Goal: Information Seeking & Learning: Understand process/instructions

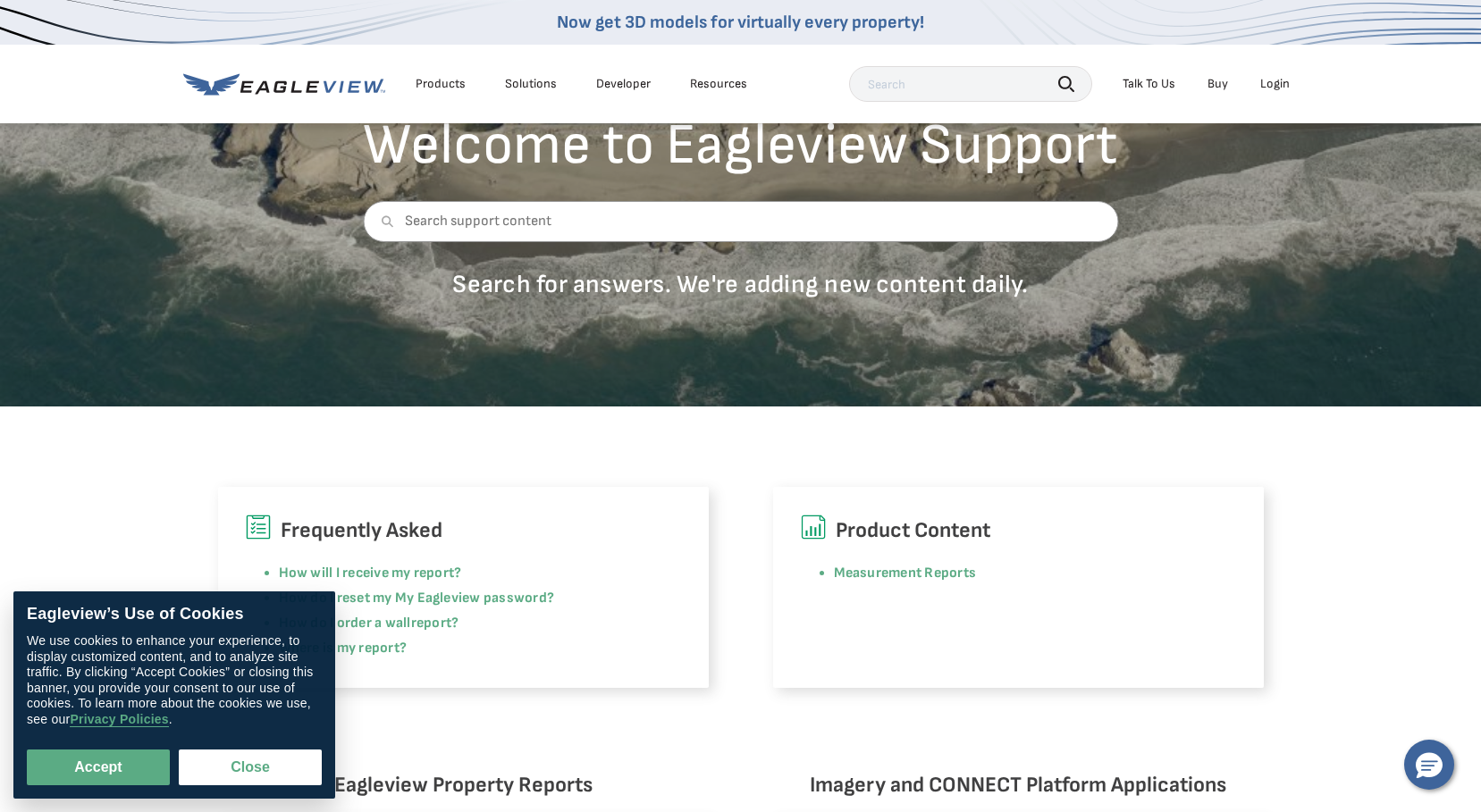
scroll to position [268, 0]
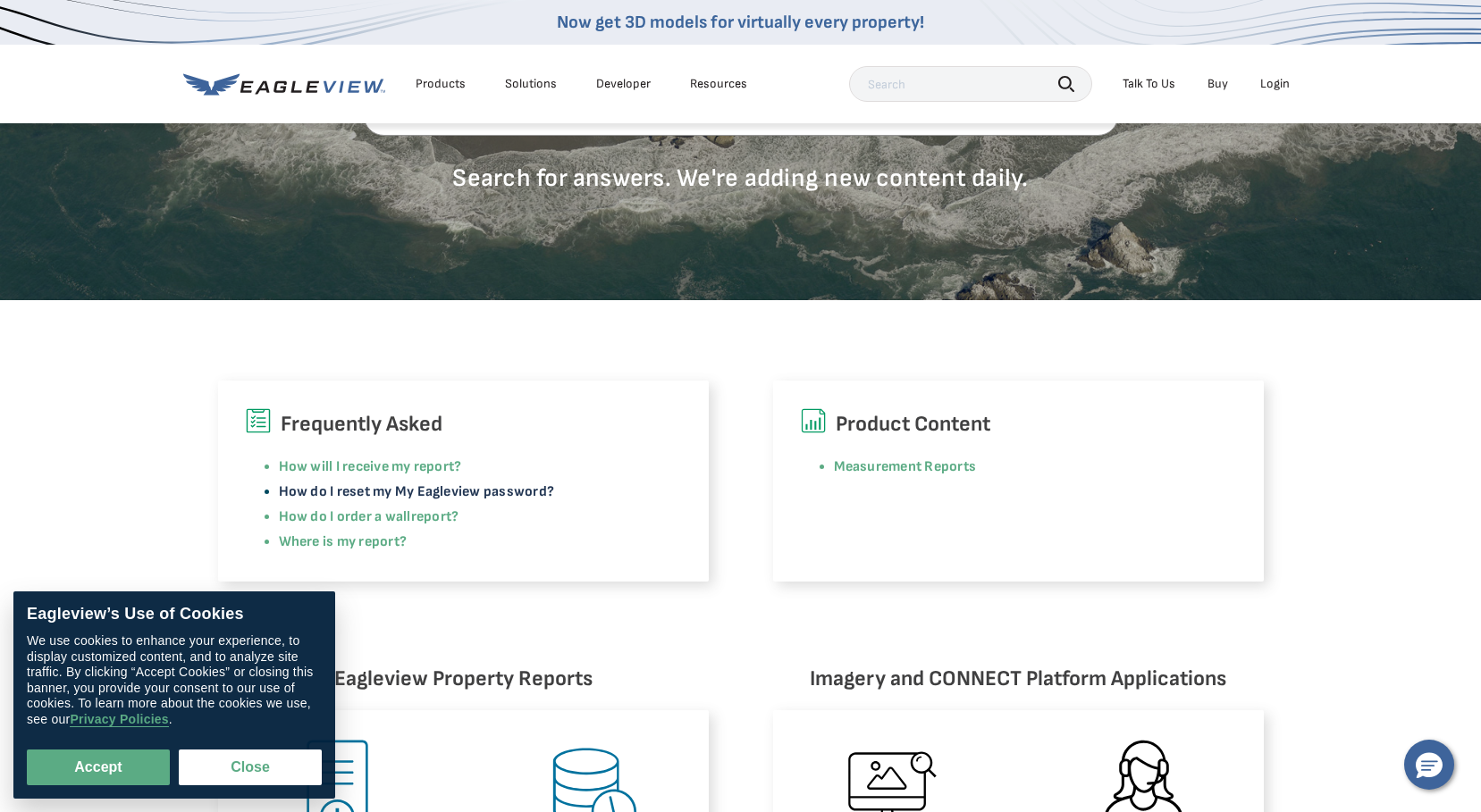
click at [505, 492] on link "How do I reset my My Eagleview password?" at bounding box center [417, 491] width 276 height 17
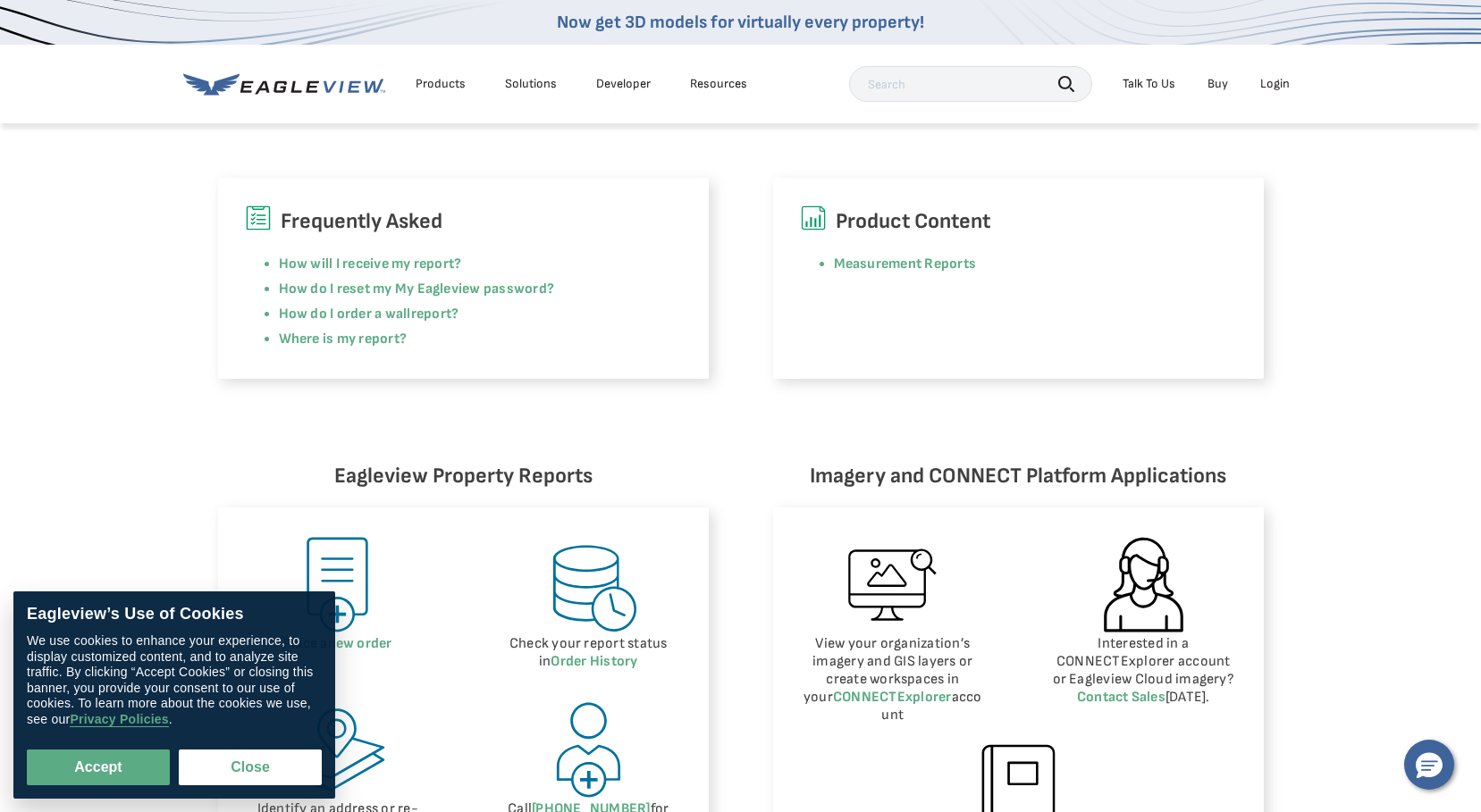
scroll to position [447, 0]
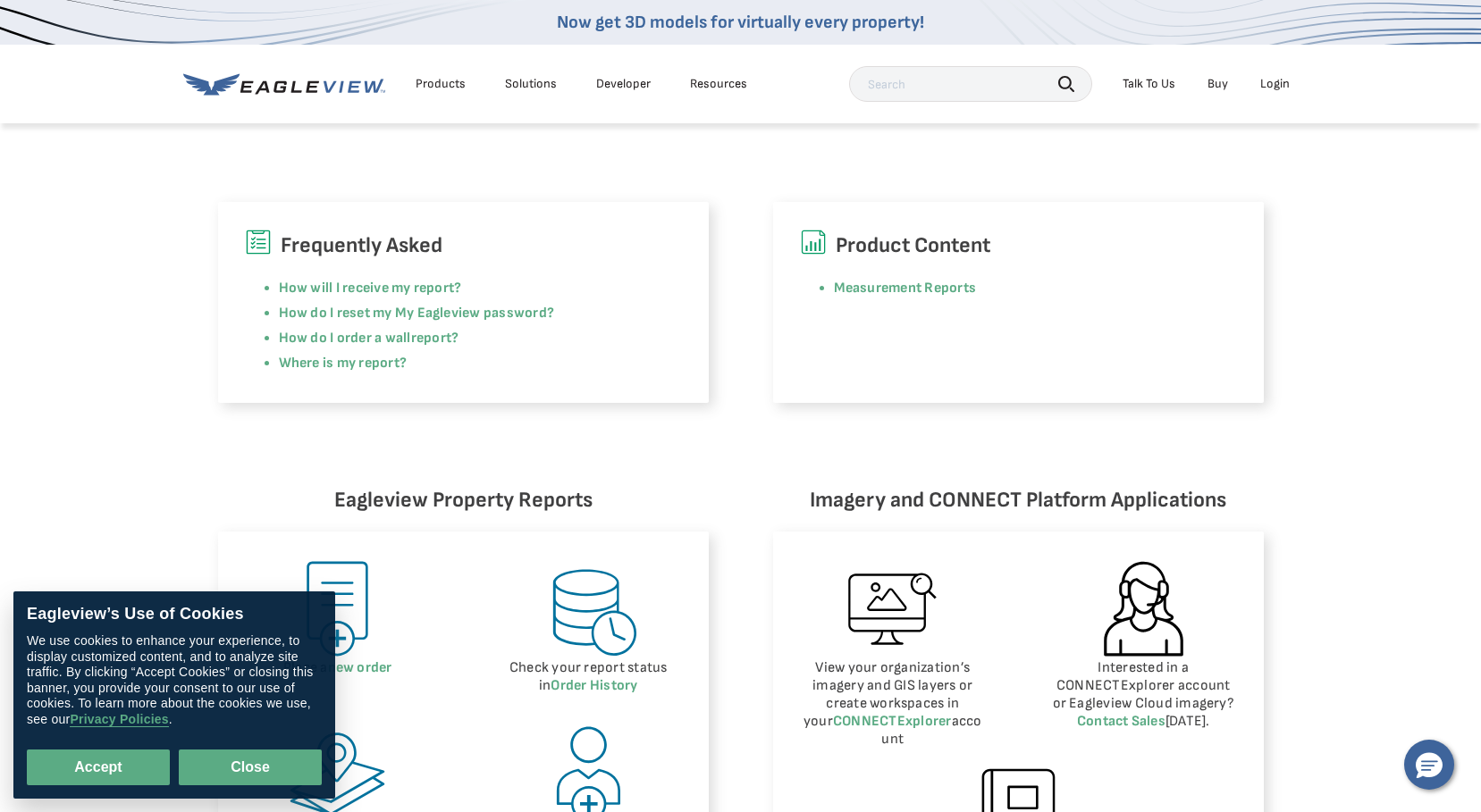
click at [254, 766] on button "Close" at bounding box center [250, 767] width 143 height 36
